Goal: Register for event/course

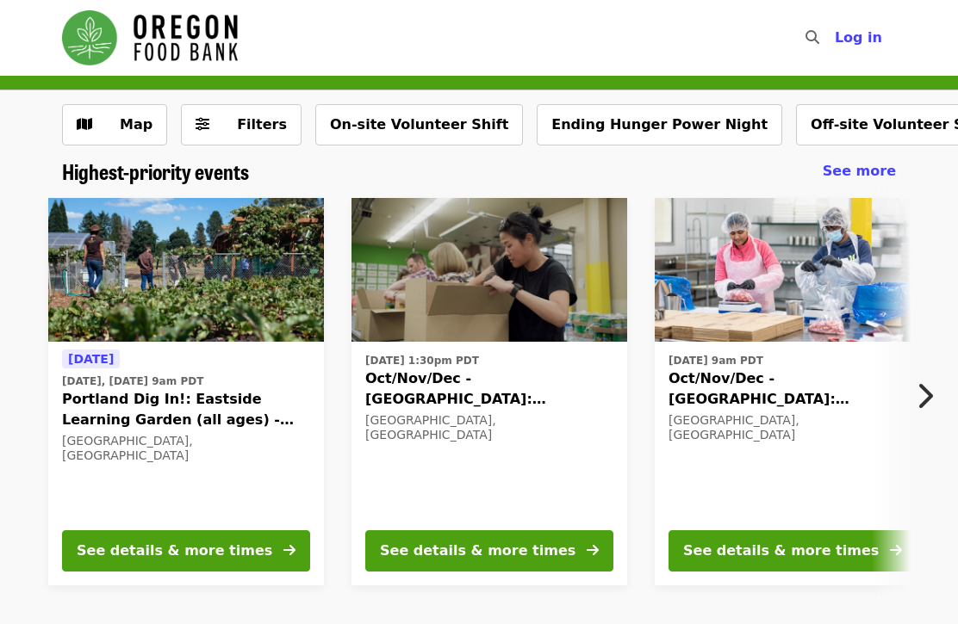
click at [840, 118] on button "Off-site Volunteer Shift" at bounding box center [900, 124] width 209 height 41
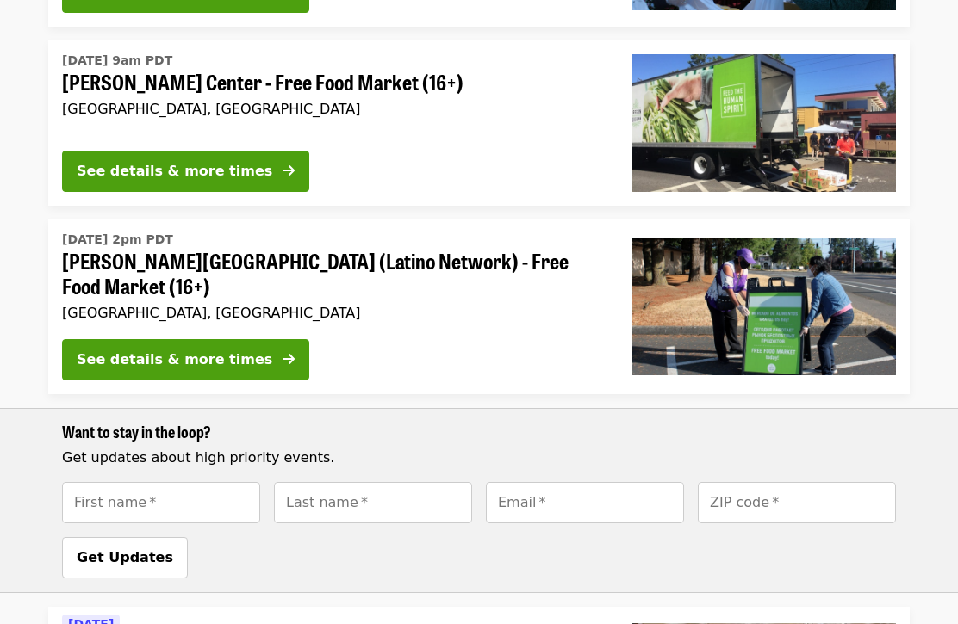
scroll to position [432, 0]
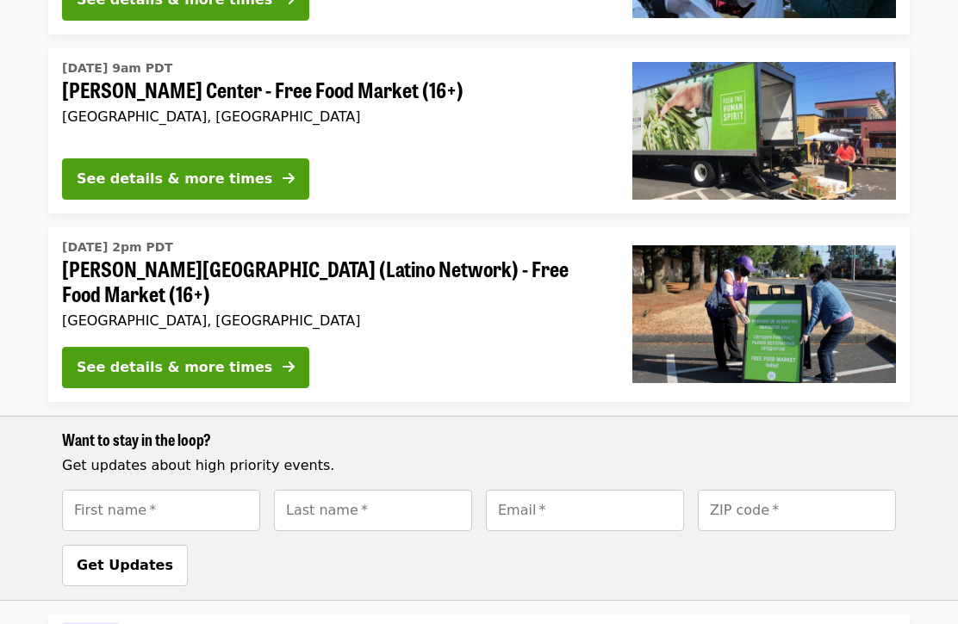
click at [282, 359] on icon "arrow-right icon" at bounding box center [288, 367] width 12 height 16
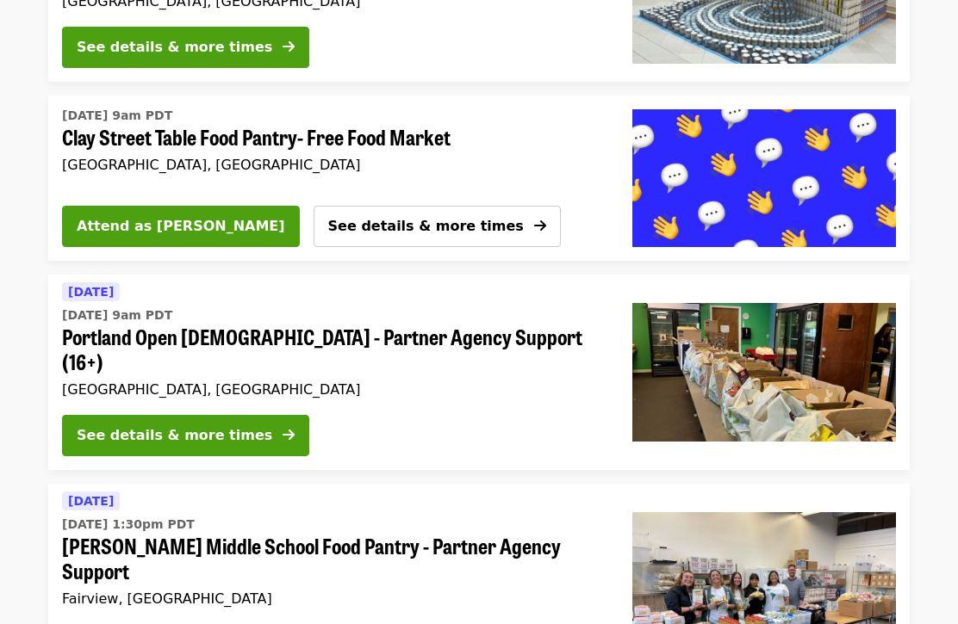
scroll to position [1349, 0]
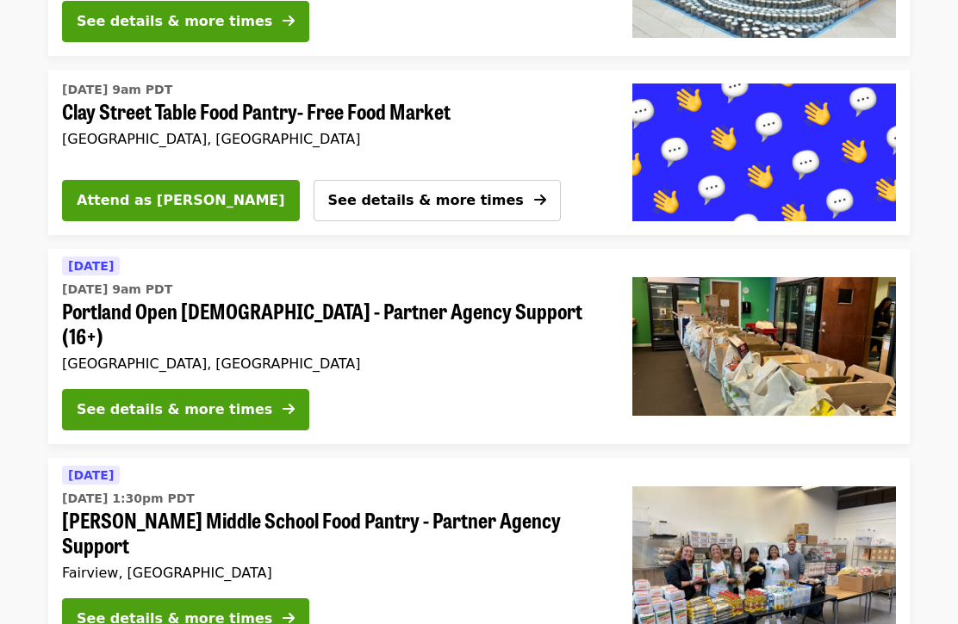
click at [239, 390] on button "See details & more times" at bounding box center [185, 410] width 247 height 41
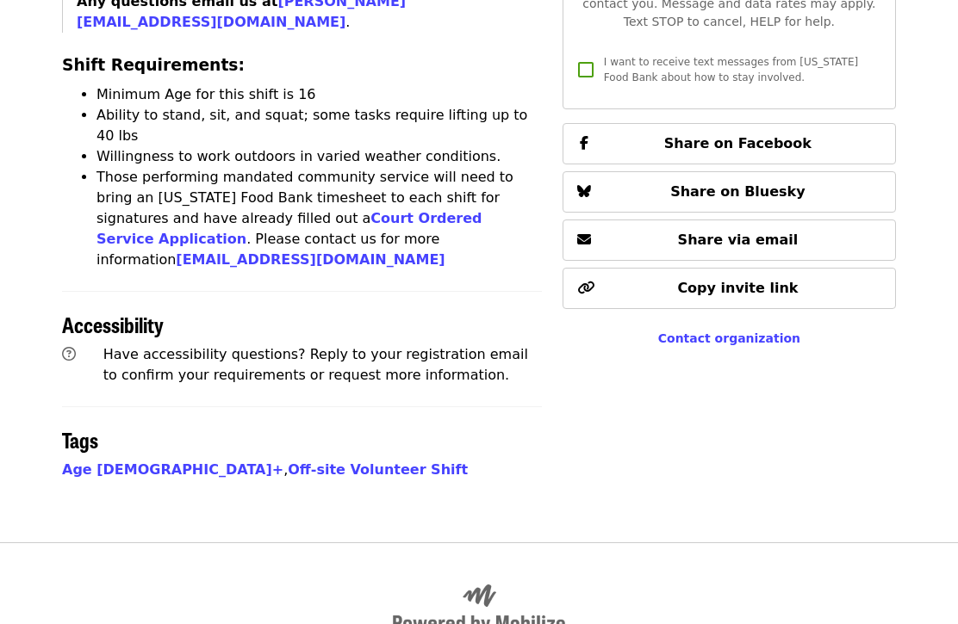
scroll to position [1006, 0]
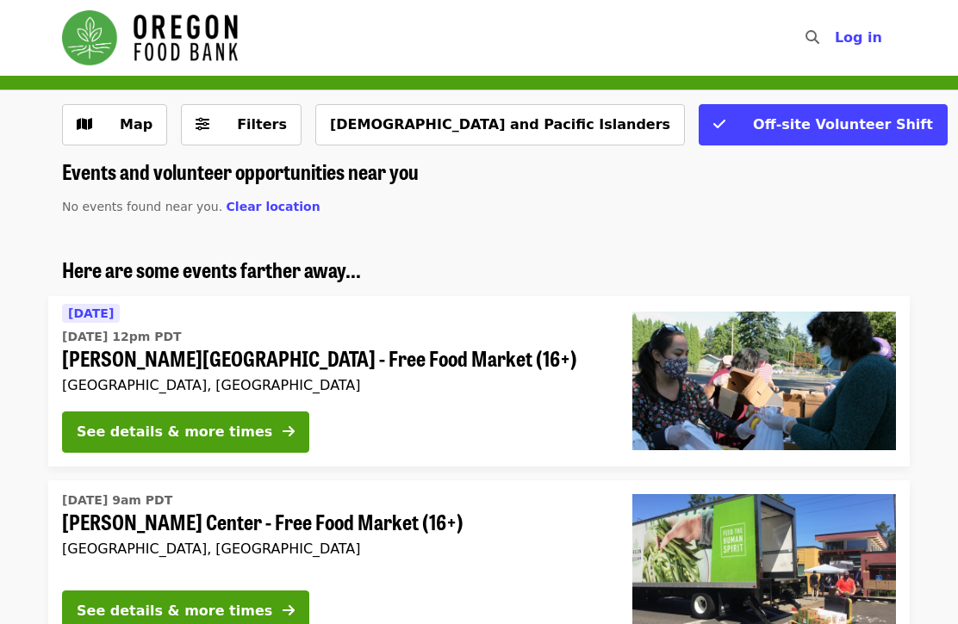
click at [713, 122] on icon "check icon" at bounding box center [719, 124] width 12 height 16
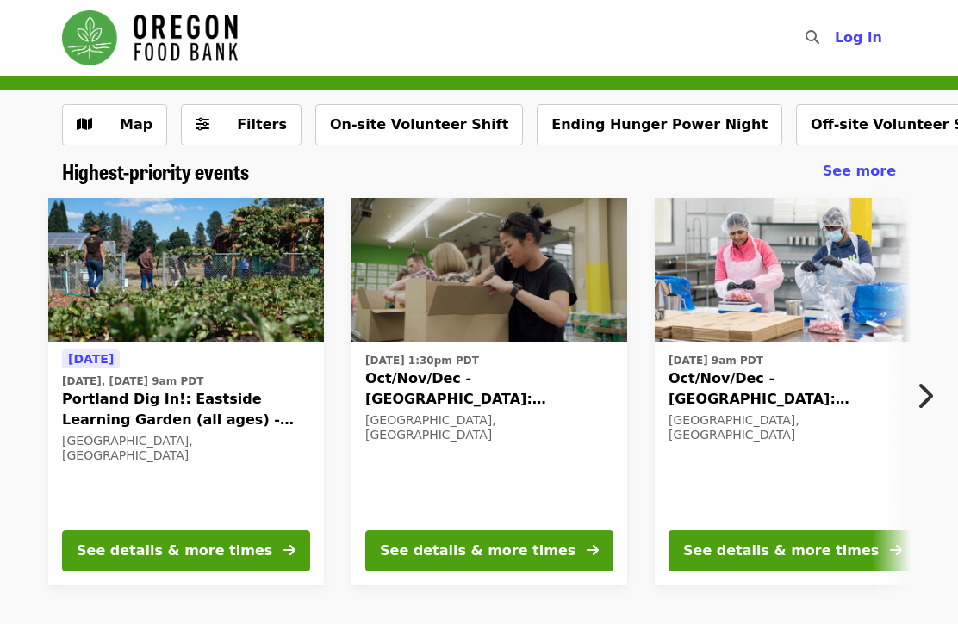
click at [408, 133] on button "On-site Volunteer Shift" at bounding box center [419, 124] width 208 height 41
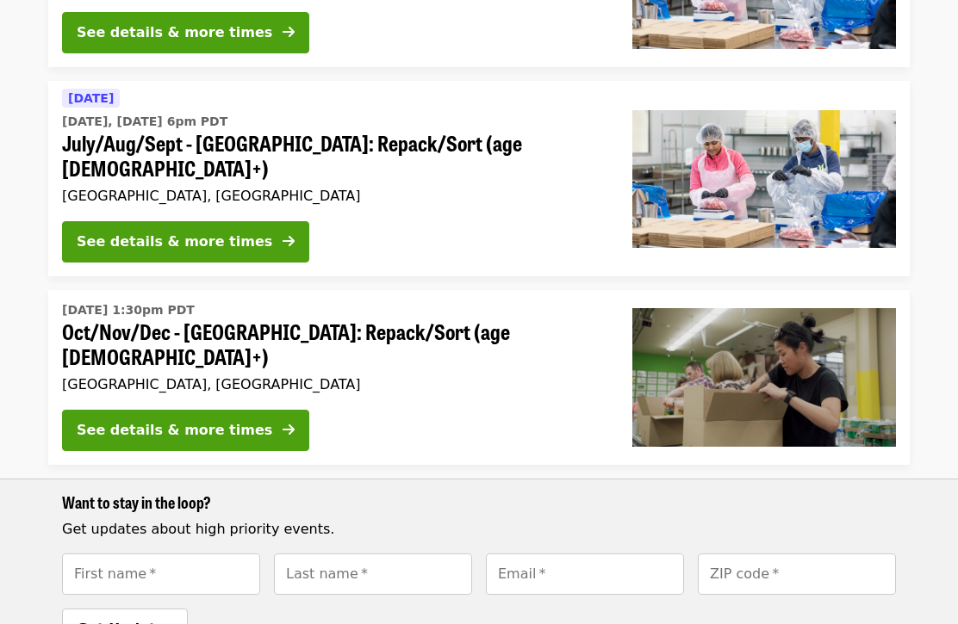
scroll to position [403, 0]
click at [237, 420] on div "See details & more times" at bounding box center [174, 430] width 195 height 21
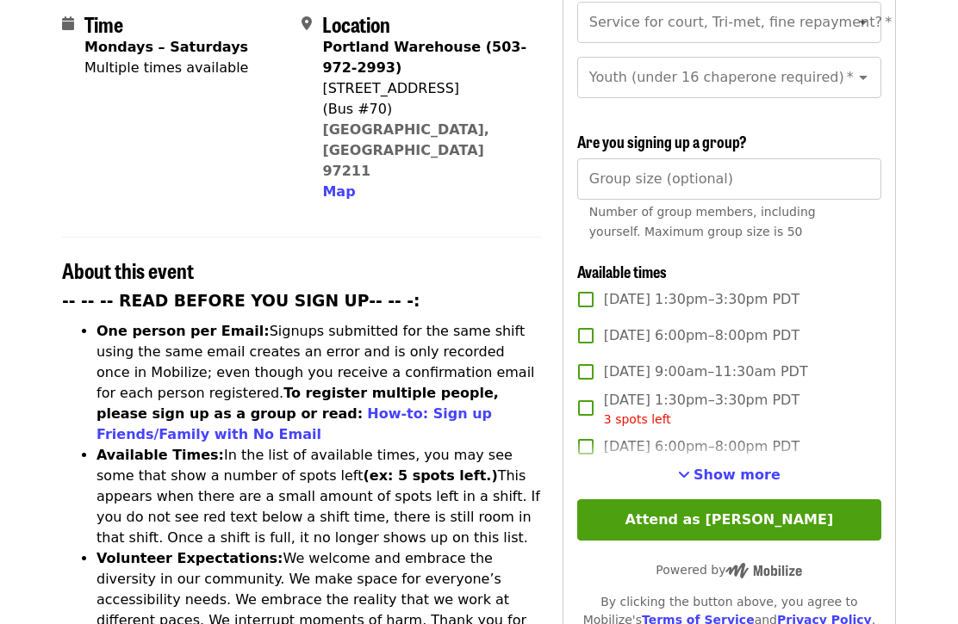
scroll to position [446, 0]
click at [727, 467] on span "Show more" at bounding box center [736, 475] width 87 height 16
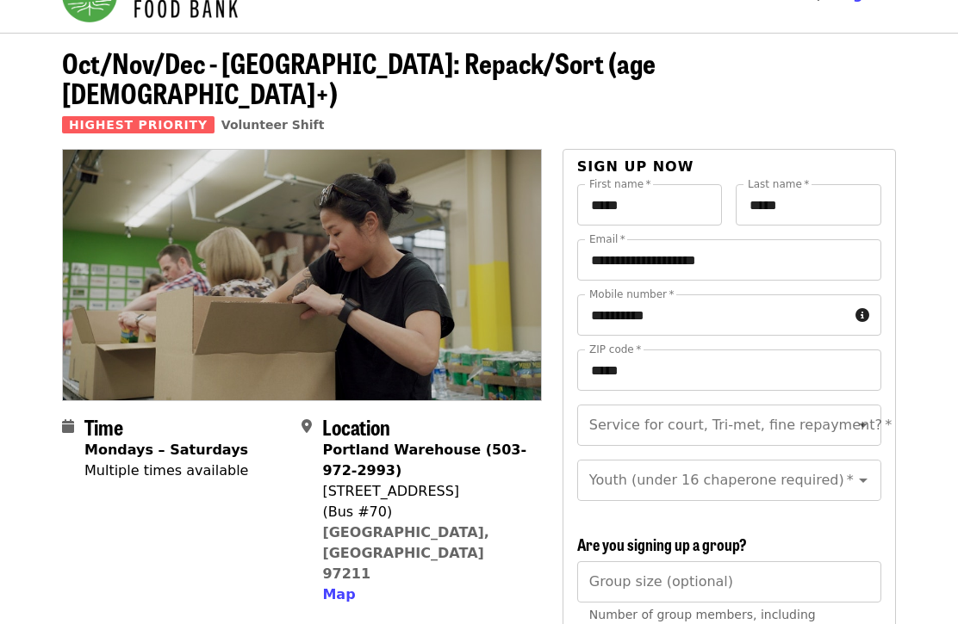
scroll to position [0, 0]
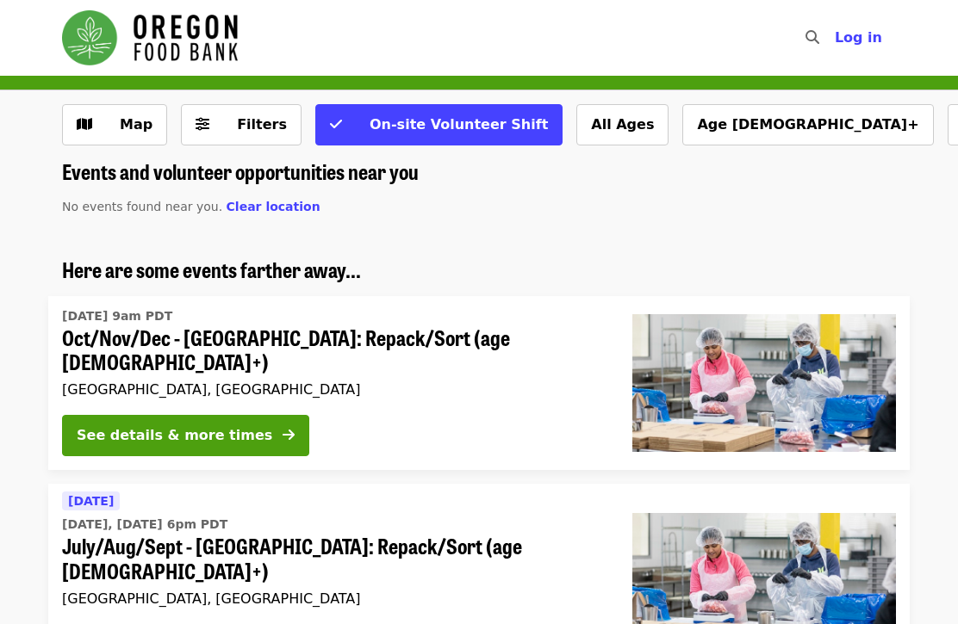
click at [96, 131] on button "Map" at bounding box center [114, 124] width 105 height 41
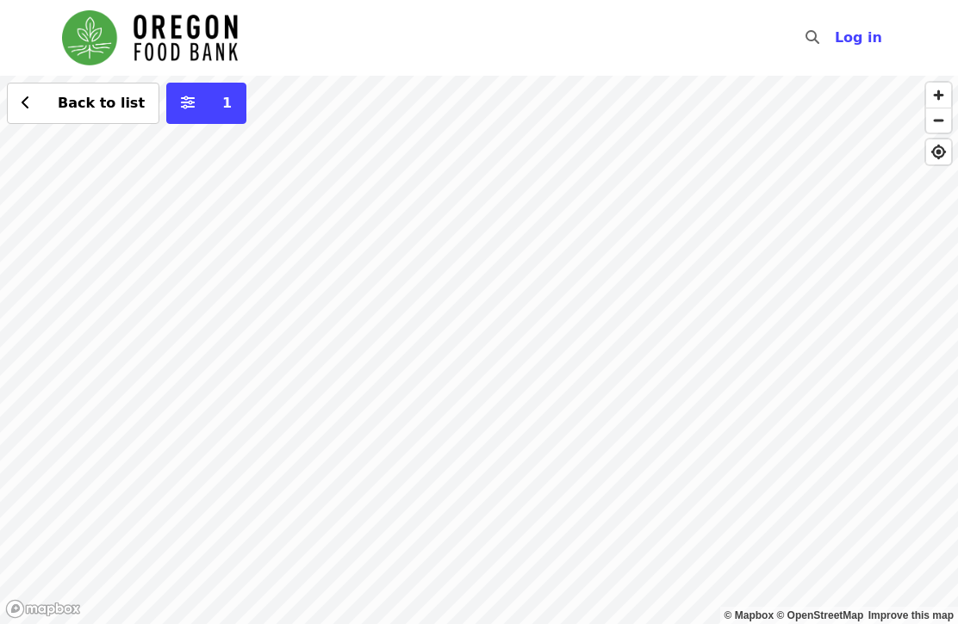
click at [760, 379] on div "Back to list 1" at bounding box center [479, 350] width 958 height 549
click at [444, 350] on div "Back to list 1" at bounding box center [479, 350] width 958 height 549
click at [413, 385] on span "See 4 actions at this location" at bounding box center [447, 383] width 226 height 16
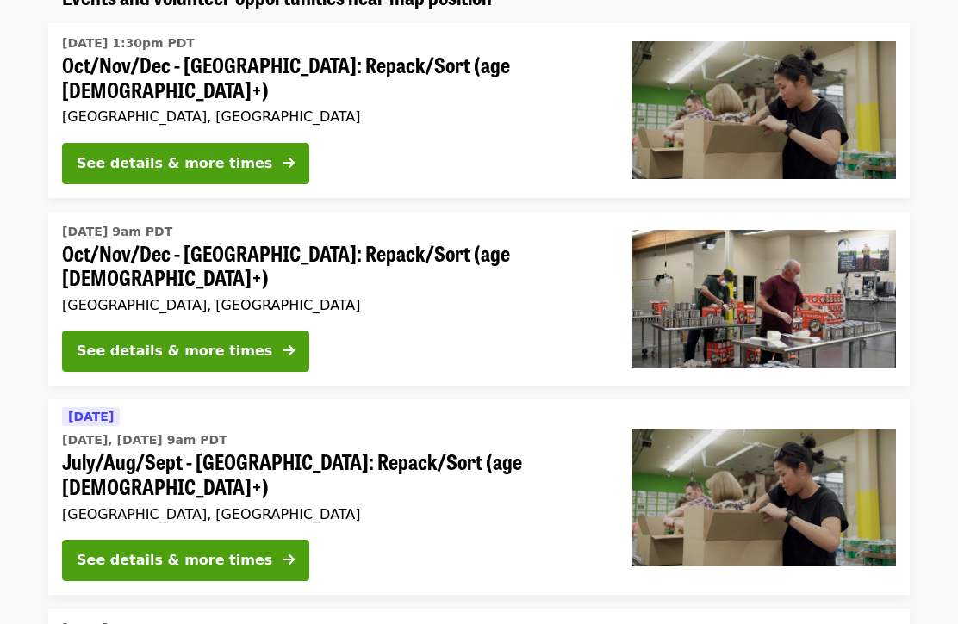
scroll to position [176, 0]
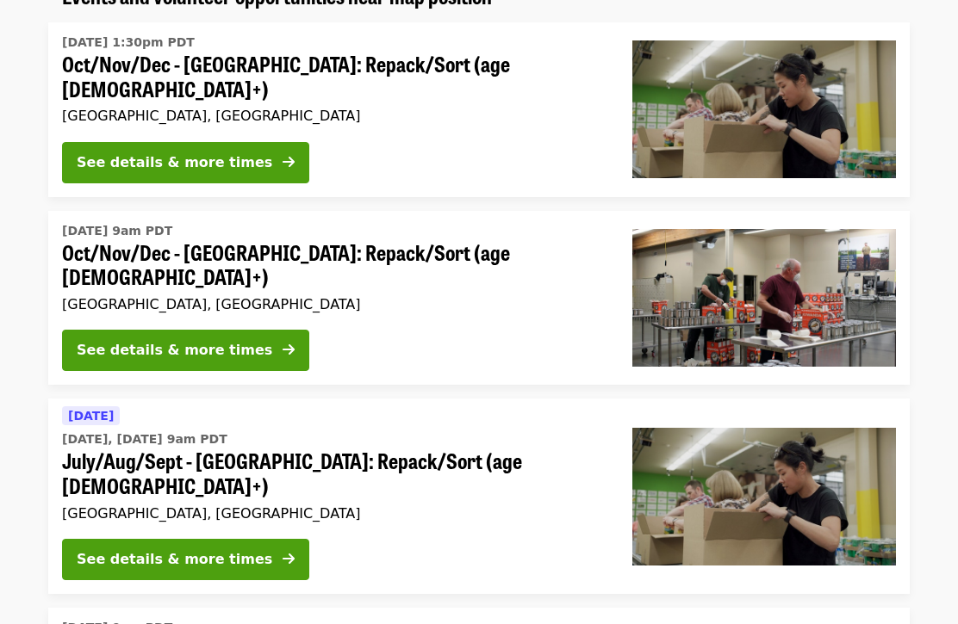
click at [243, 539] on button "See details & more times" at bounding box center [185, 559] width 247 height 41
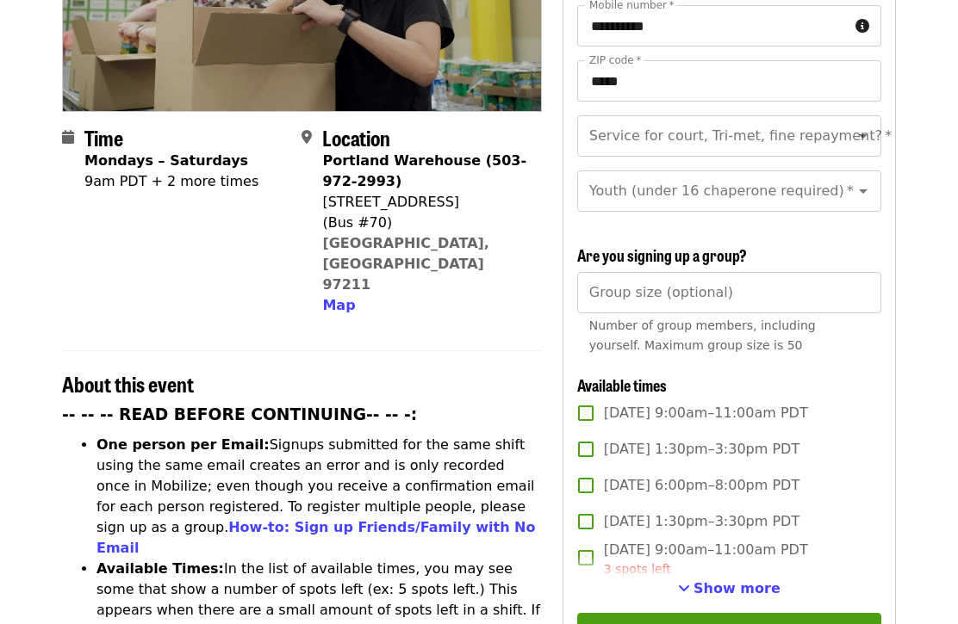
scroll to position [333, 0]
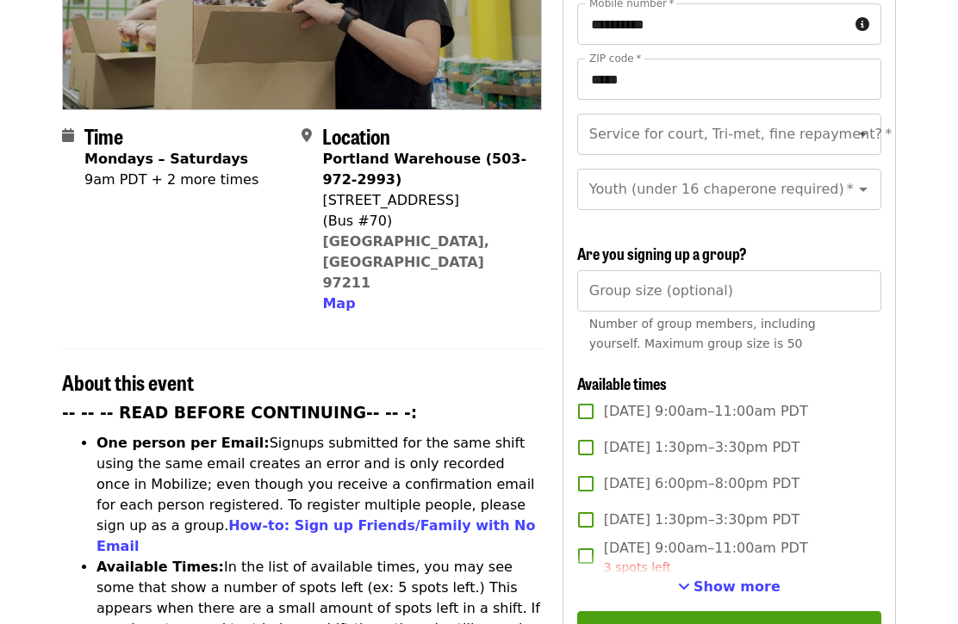
click at [735, 580] on span "Show more" at bounding box center [736, 588] width 87 height 16
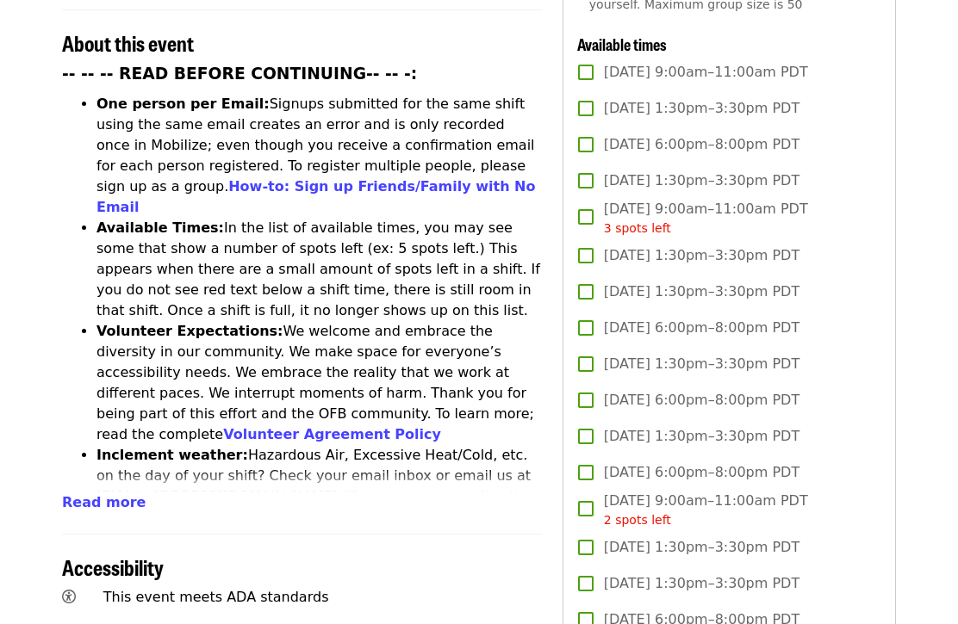
scroll to position [672, 0]
